Goal: Navigation & Orientation: Find specific page/section

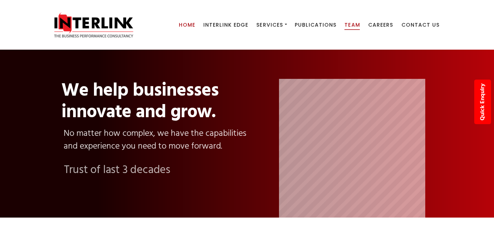
click at [357, 23] on span "Team" at bounding box center [352, 24] width 15 height 7
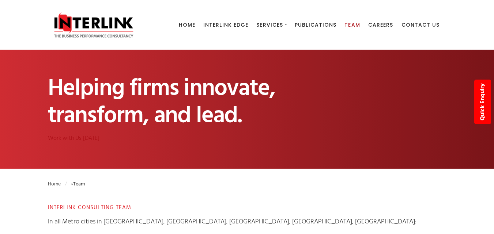
click at [93, 27] on img at bounding box center [94, 25] width 92 height 26
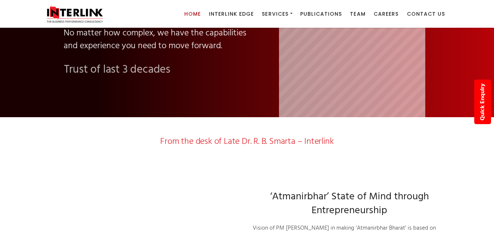
scroll to position [73, 0]
